Goal: Task Accomplishment & Management: Manage account settings

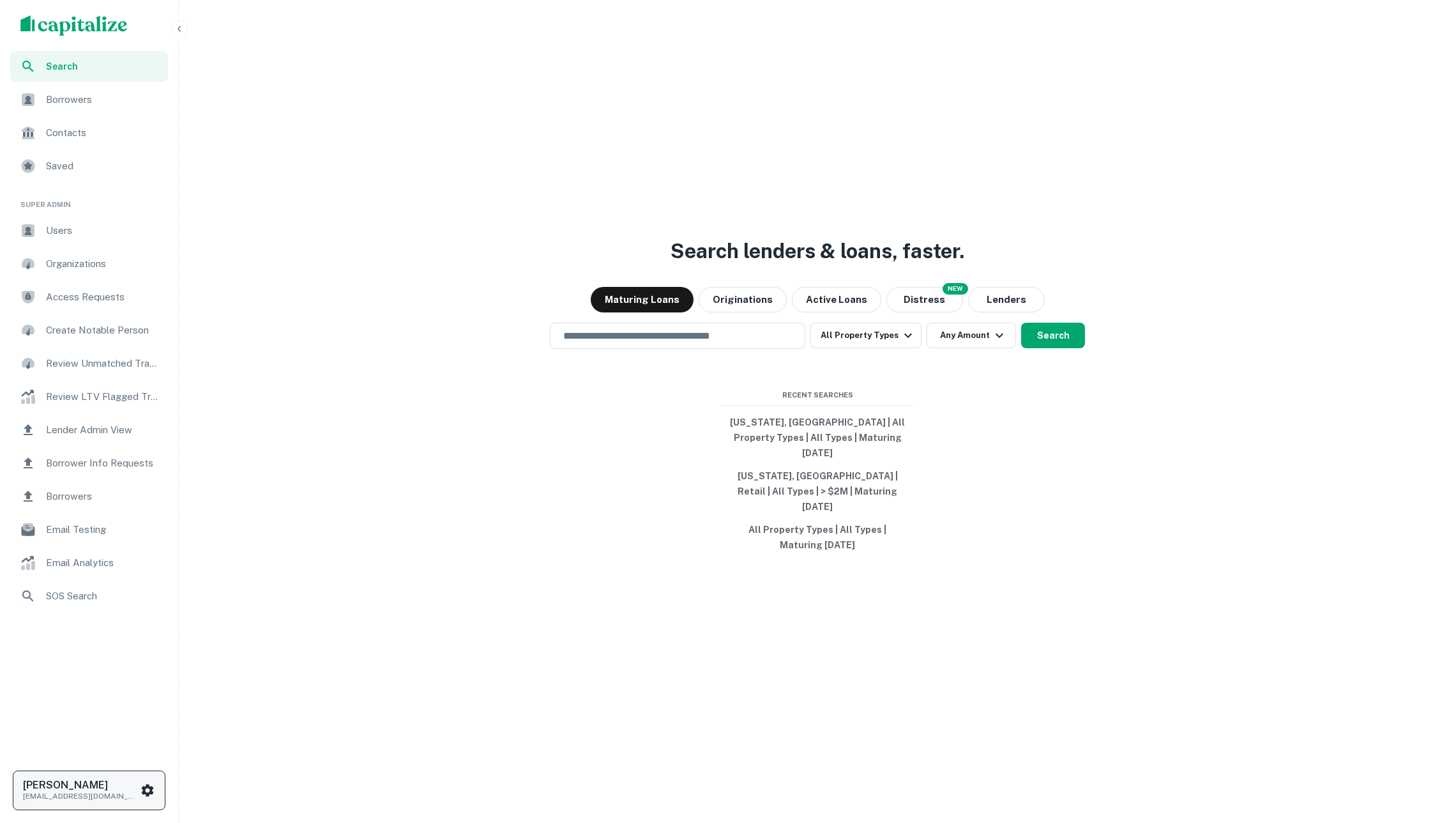
click at [80, 793] on p "[EMAIL_ADDRESS][DOMAIN_NAME]" at bounding box center [80, 796] width 115 height 12
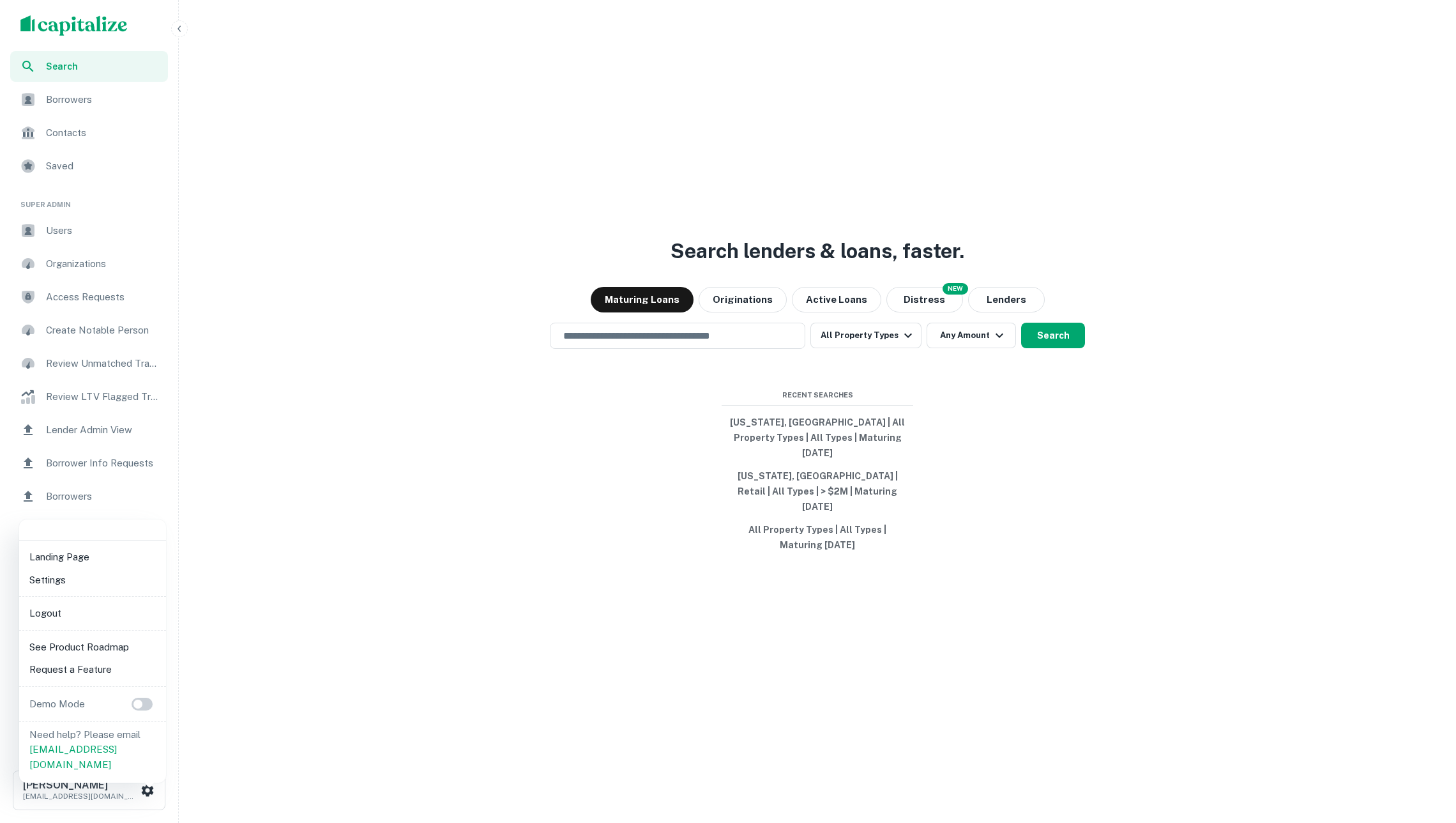
click at [74, 613] on li "Logout" at bounding box center [92, 613] width 137 height 23
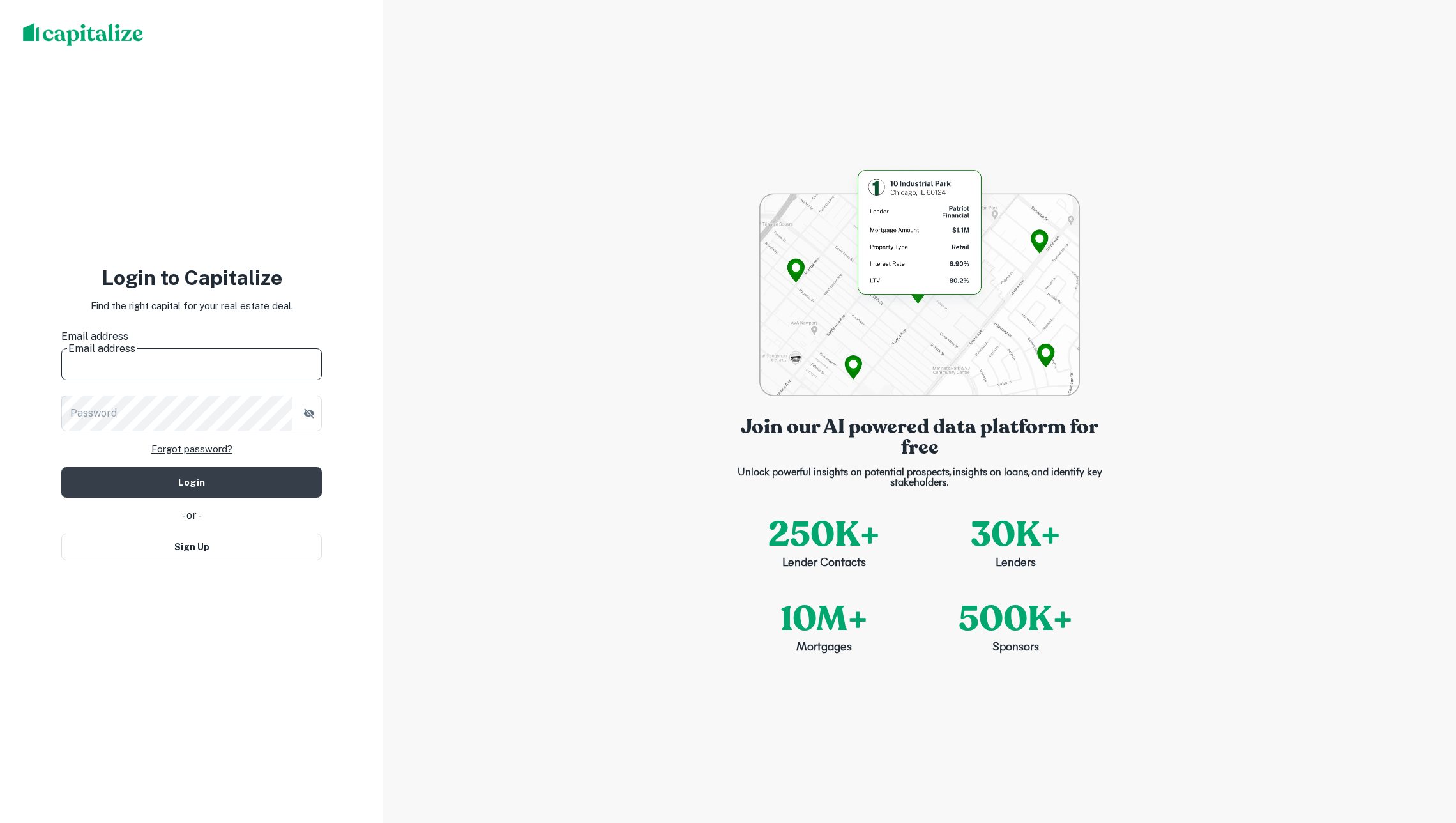
click at [194, 355] on input "Email address" at bounding box center [191, 362] width 260 height 36
type input "**********"
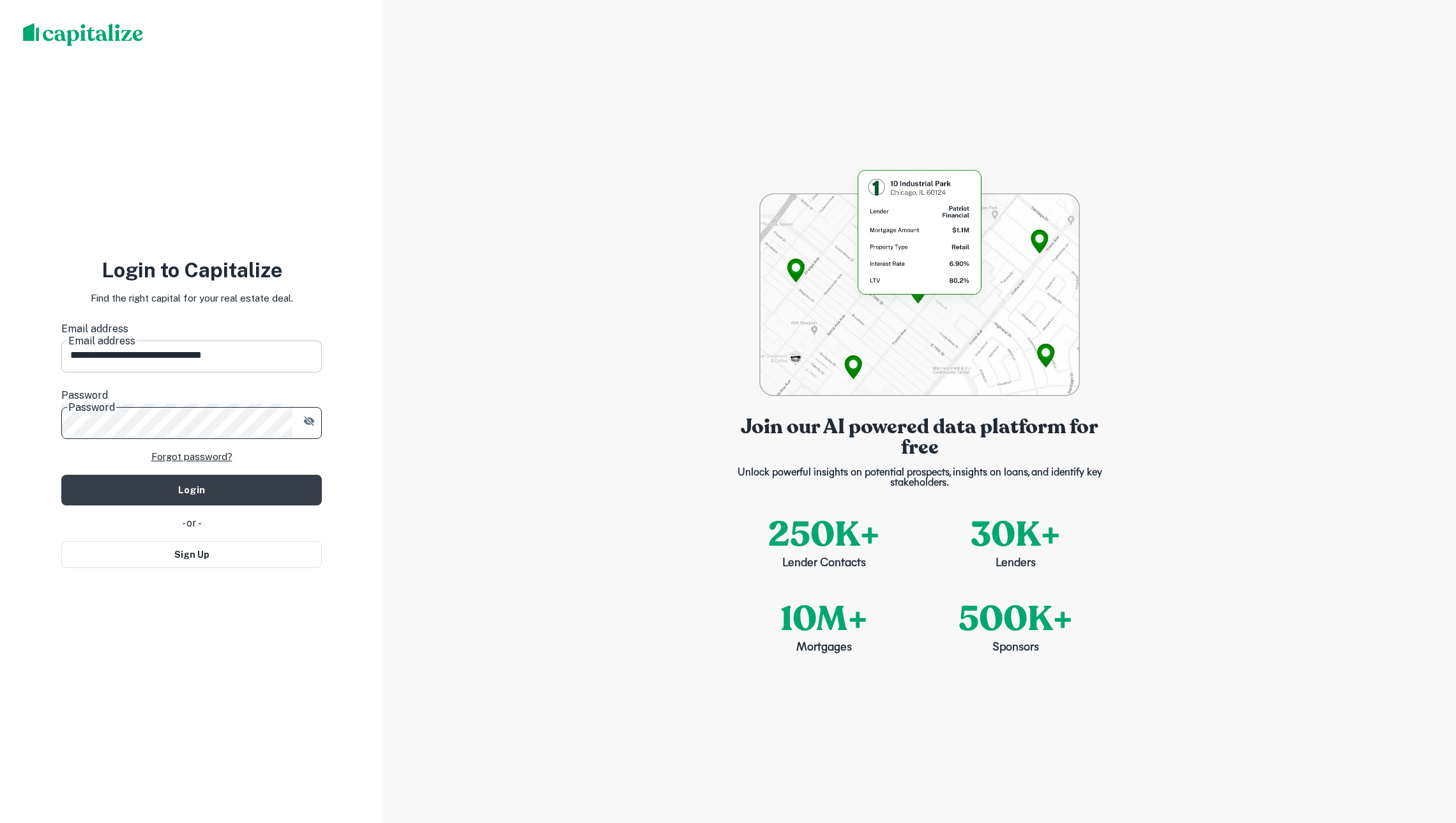
click at [192, 475] on button "Login" at bounding box center [191, 490] width 260 height 31
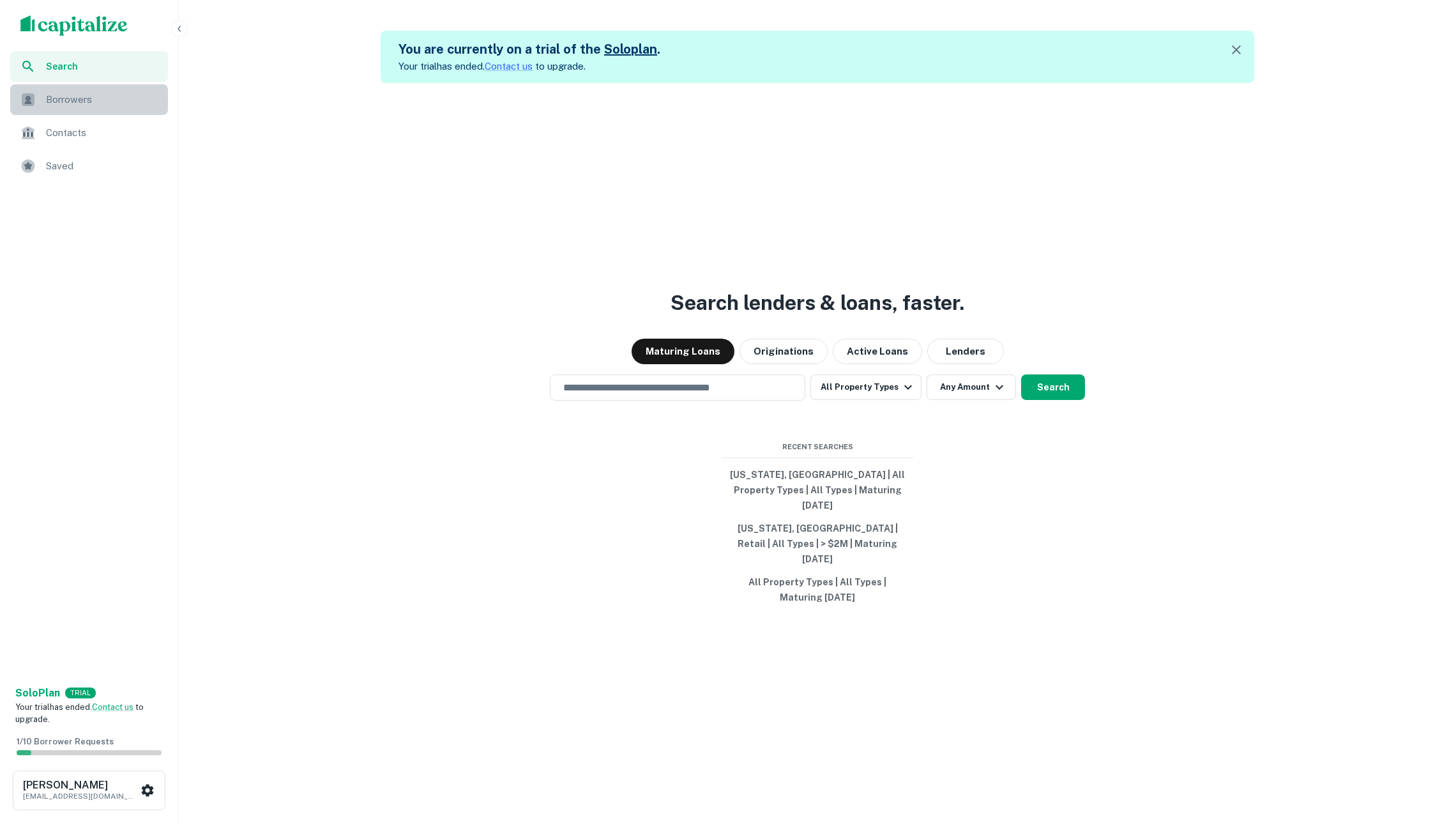
click at [121, 92] on span "Borrowers" at bounding box center [103, 100] width 114 height 15
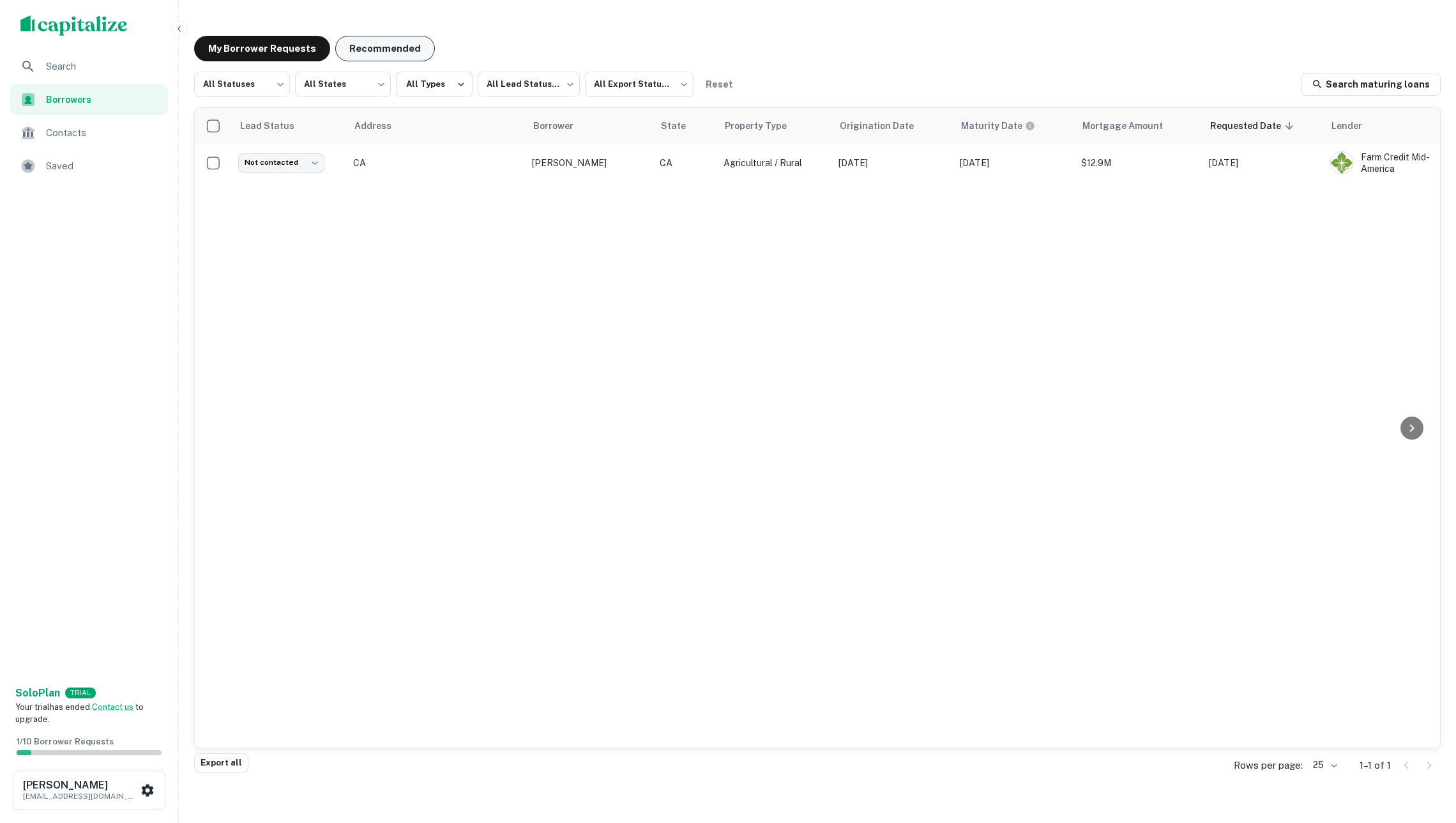
click at [397, 52] on button "Recommended" at bounding box center [385, 48] width 100 height 25
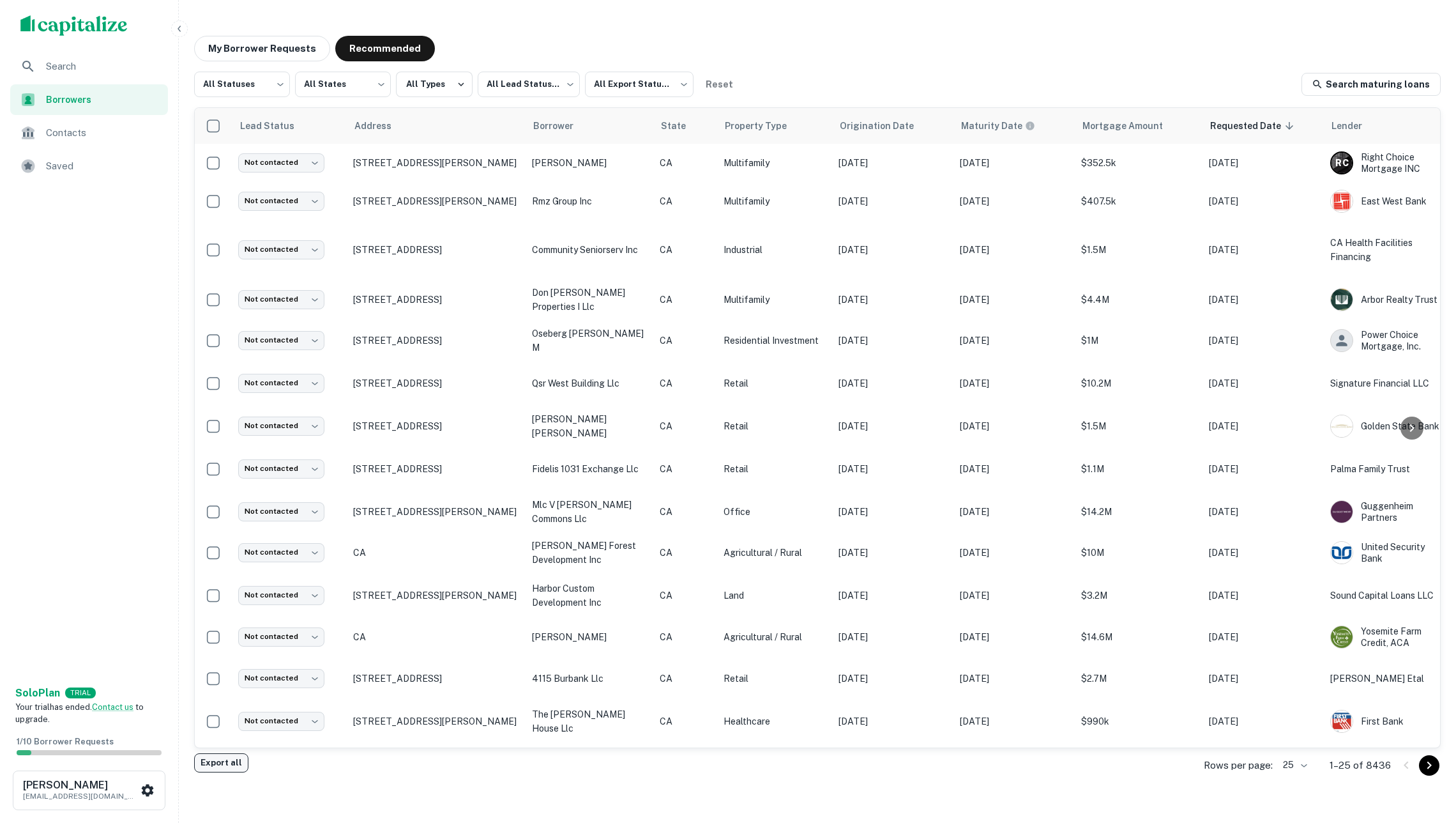
click at [205, 765] on button "Export all" at bounding box center [221, 763] width 54 height 19
